Goal: Book appointment/travel/reservation

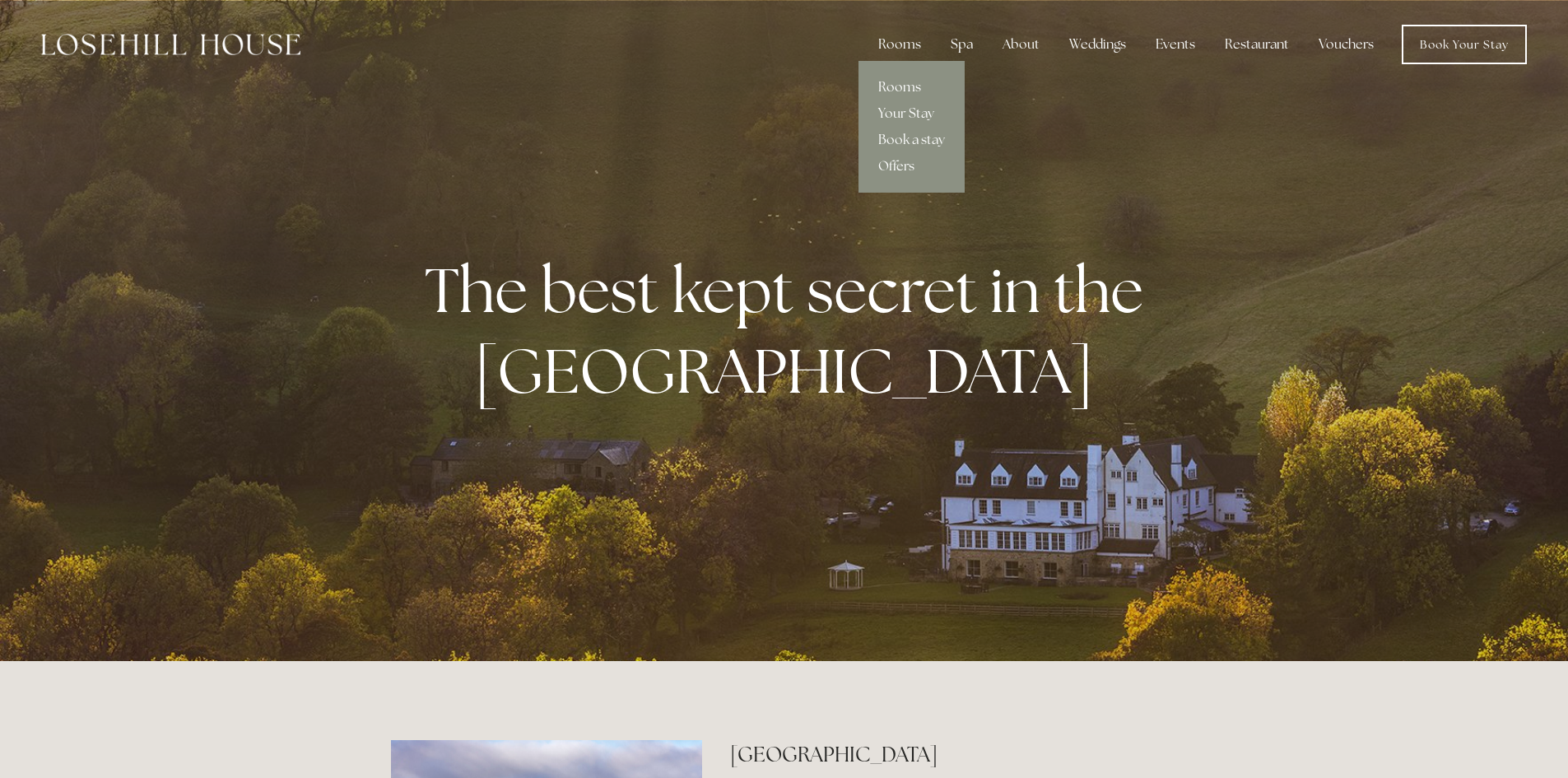
click at [898, 93] on link "Rooms" at bounding box center [911, 87] width 106 height 27
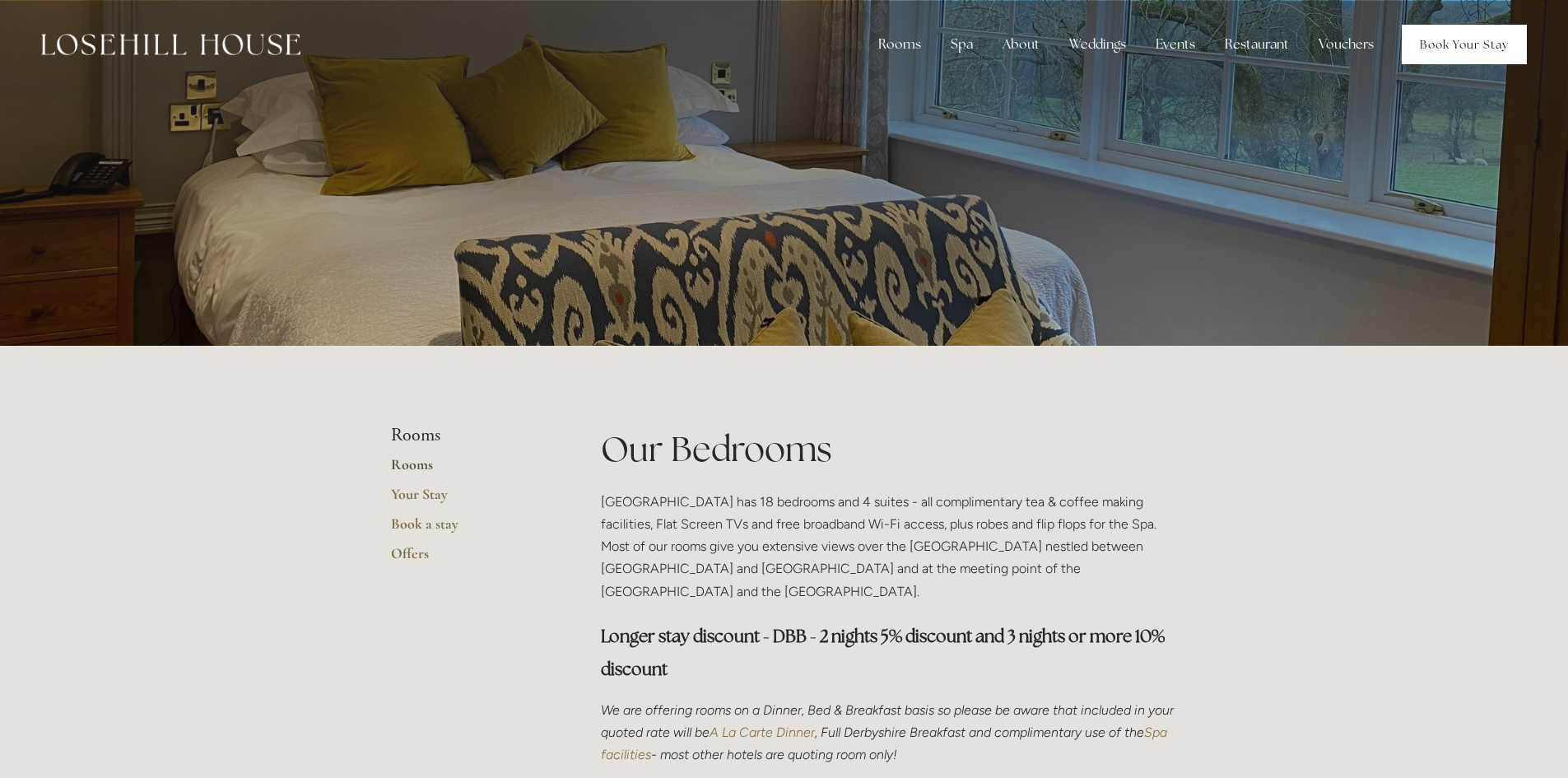
click at [1497, 52] on link "Book Your Stay" at bounding box center [1464, 45] width 126 height 39
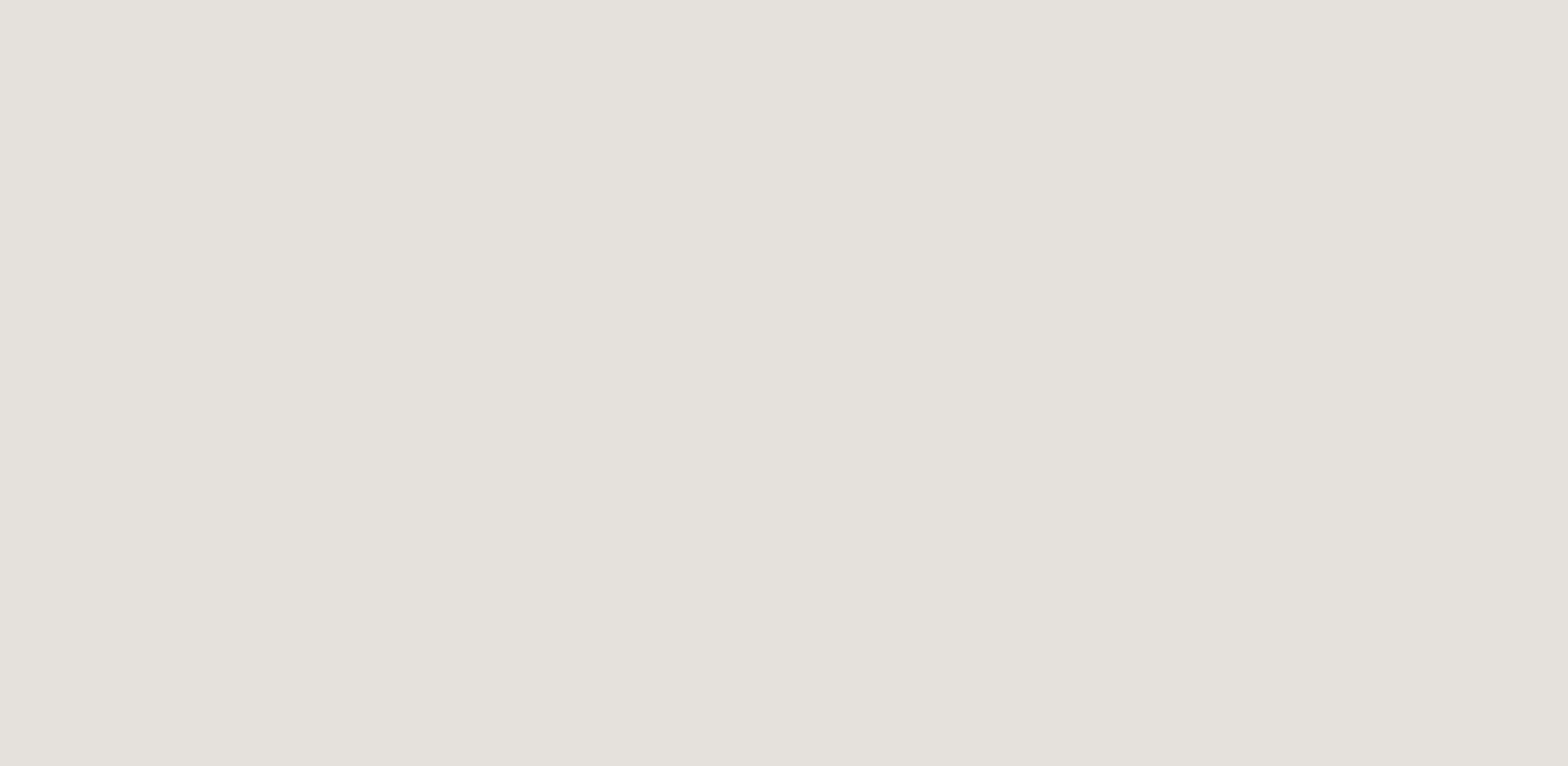
scroll to position [90, 0]
